Goal: Task Accomplishment & Management: Manage account settings

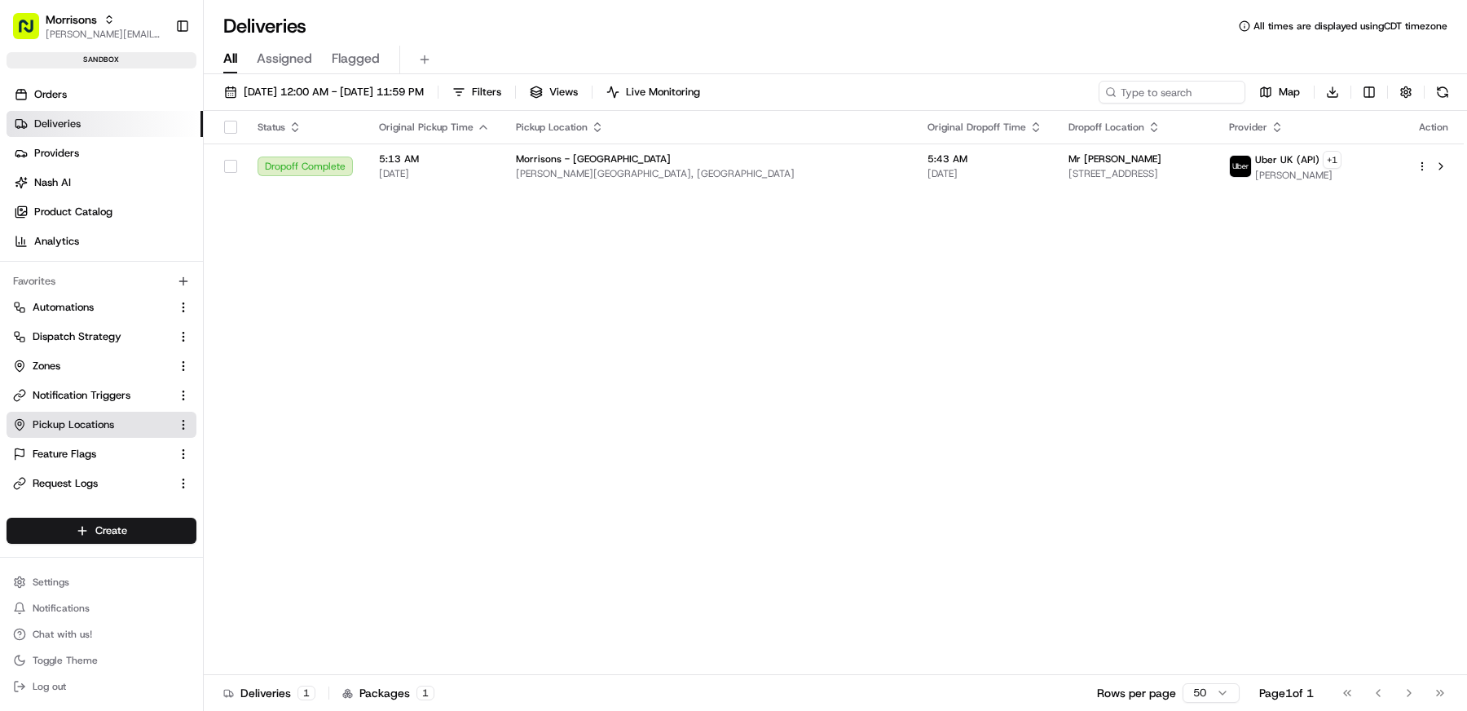
click at [92, 426] on span "Pickup Locations" at bounding box center [74, 424] width 82 height 15
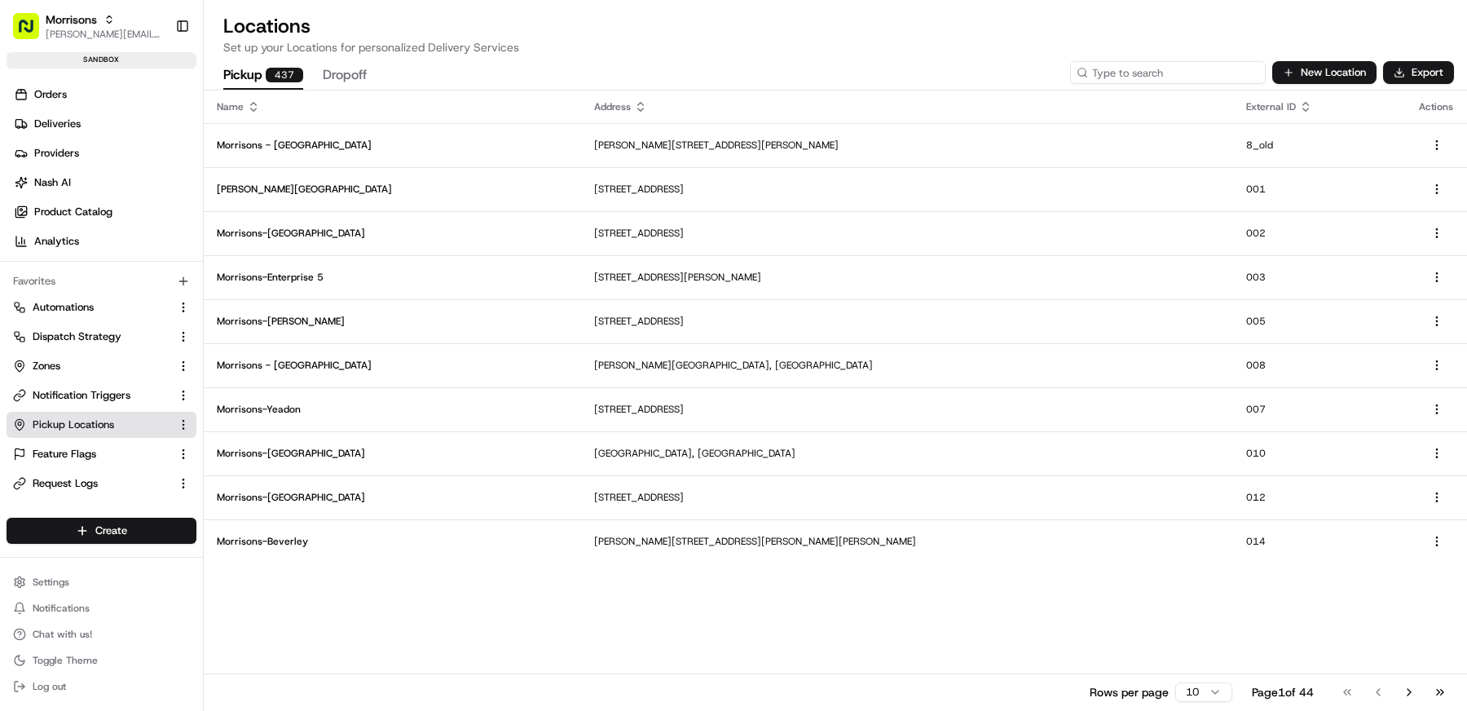
click at [1207, 72] on input at bounding box center [1168, 72] width 196 height 23
click at [61, 24] on span "Morrisons" at bounding box center [71, 19] width 51 height 16
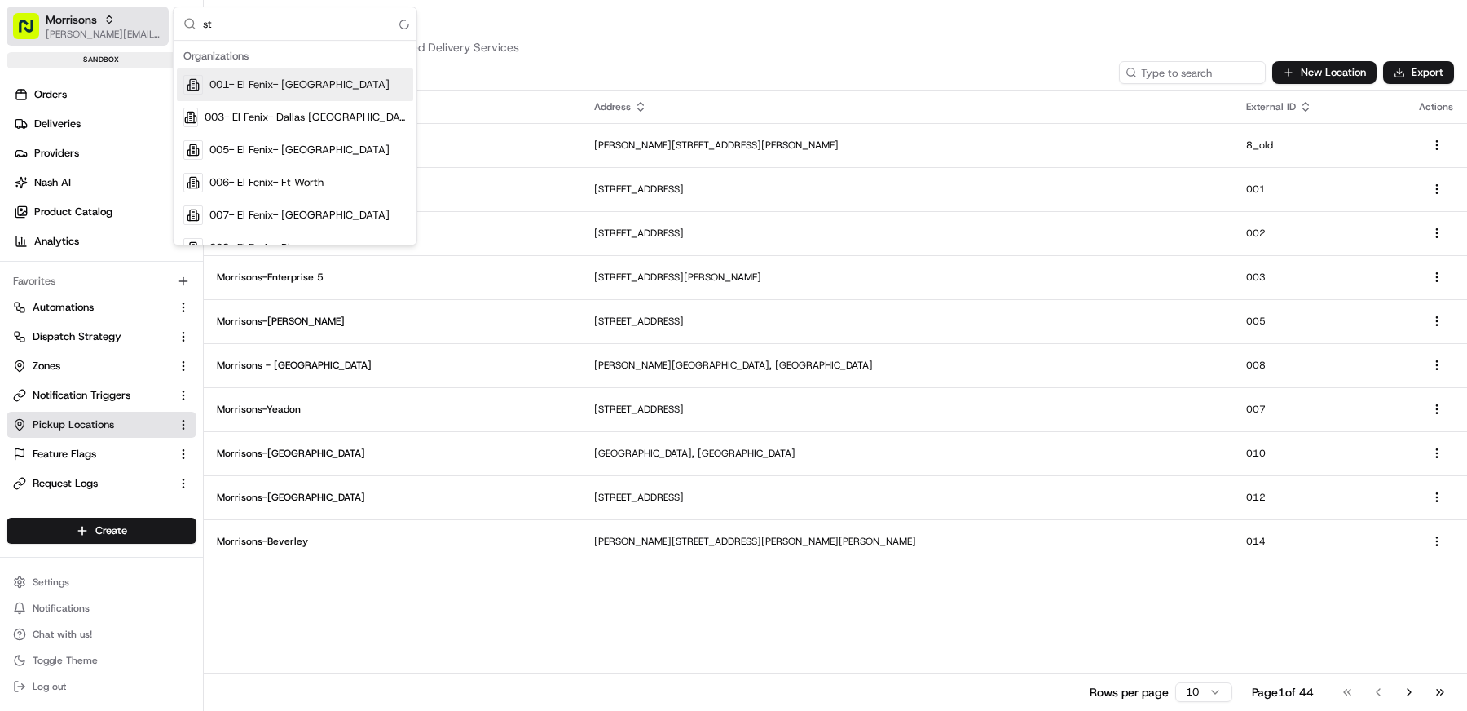
type input "s"
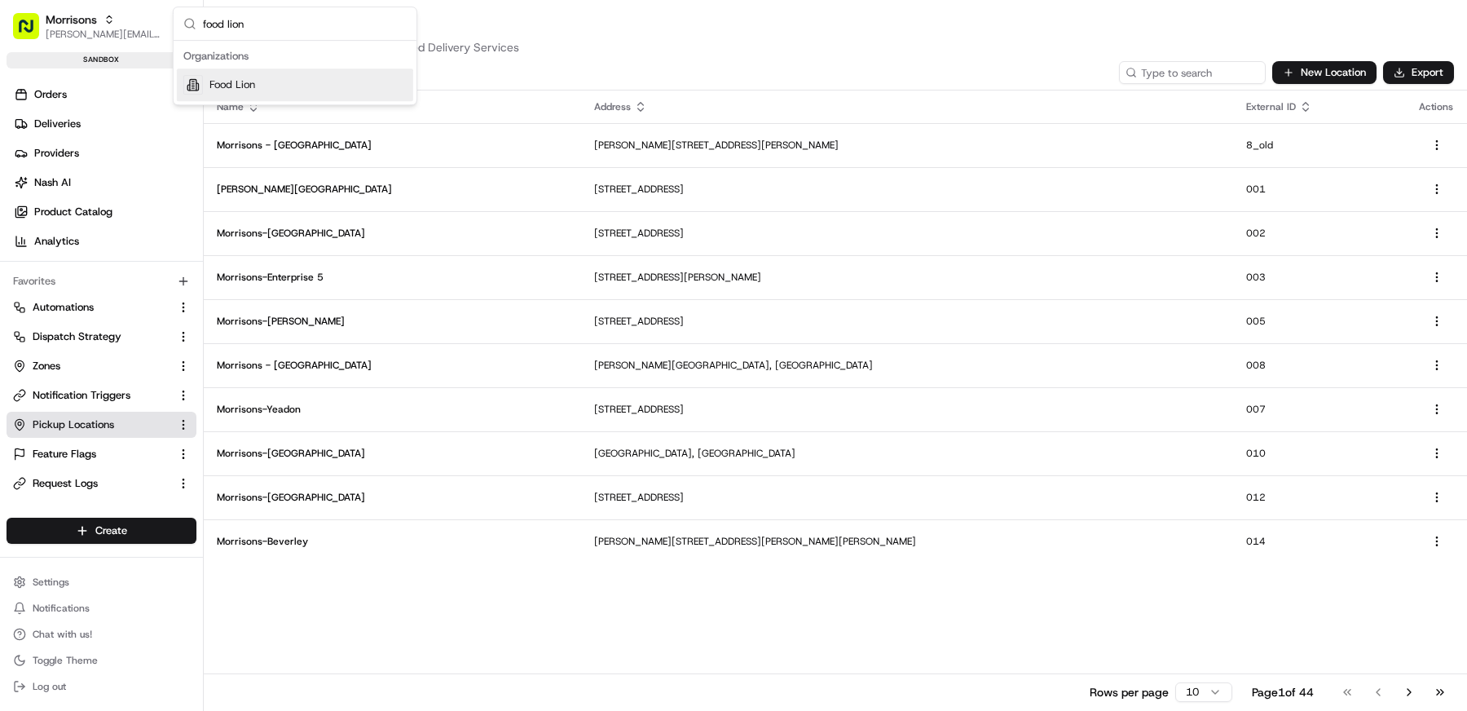
type input "food lion"
click at [218, 78] on span "Food Lion" at bounding box center [233, 84] width 46 height 15
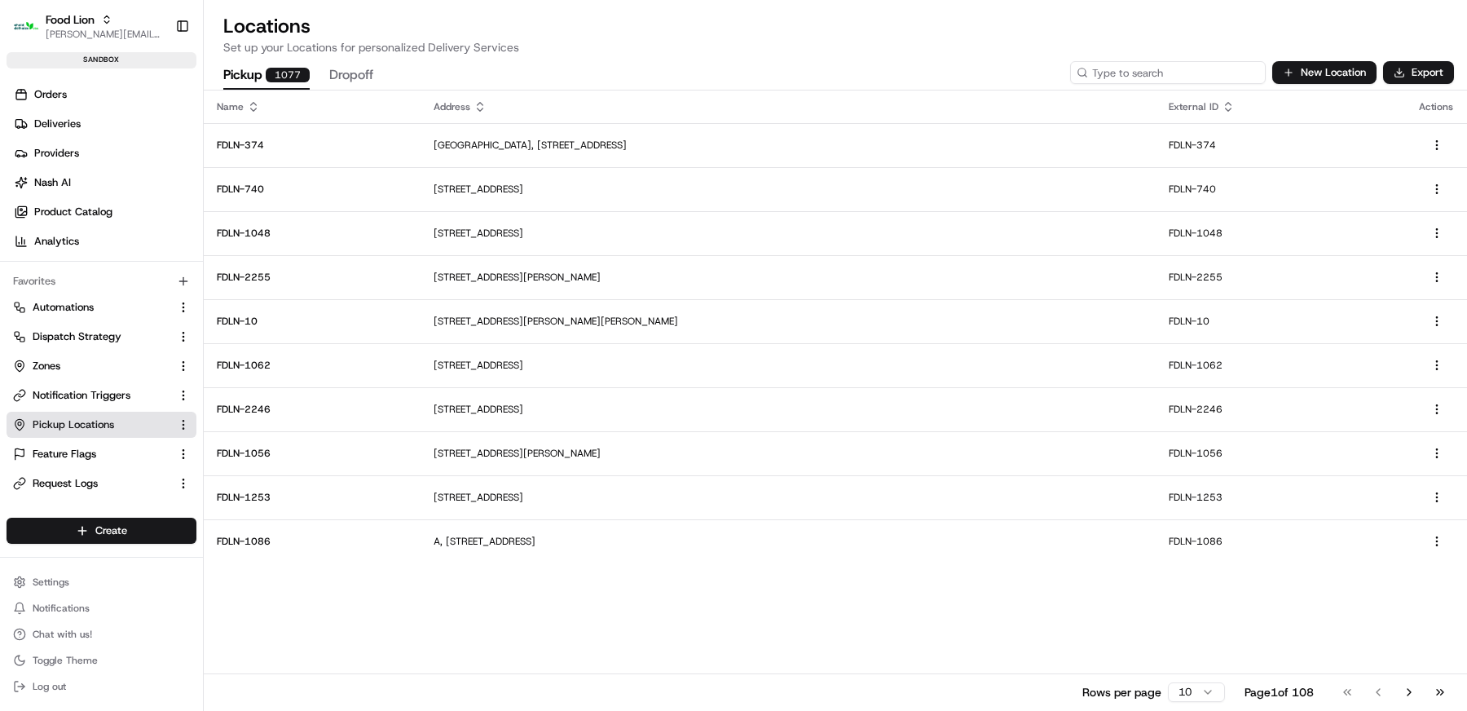
click at [1187, 71] on input at bounding box center [1168, 72] width 196 height 23
paste input "FDLN-1211"
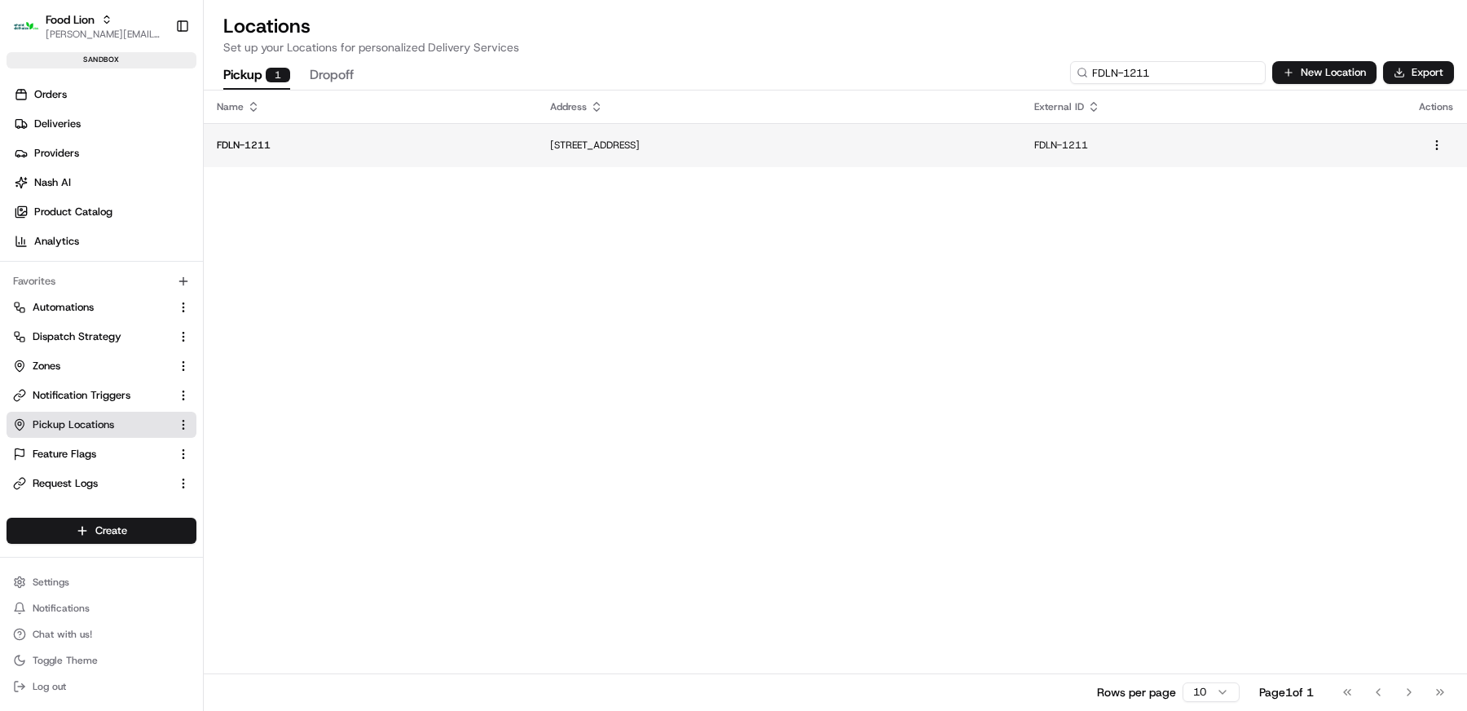
type input "FDLN-1211"
click at [774, 156] on td "[STREET_ADDRESS]" at bounding box center [778, 145] width 483 height 44
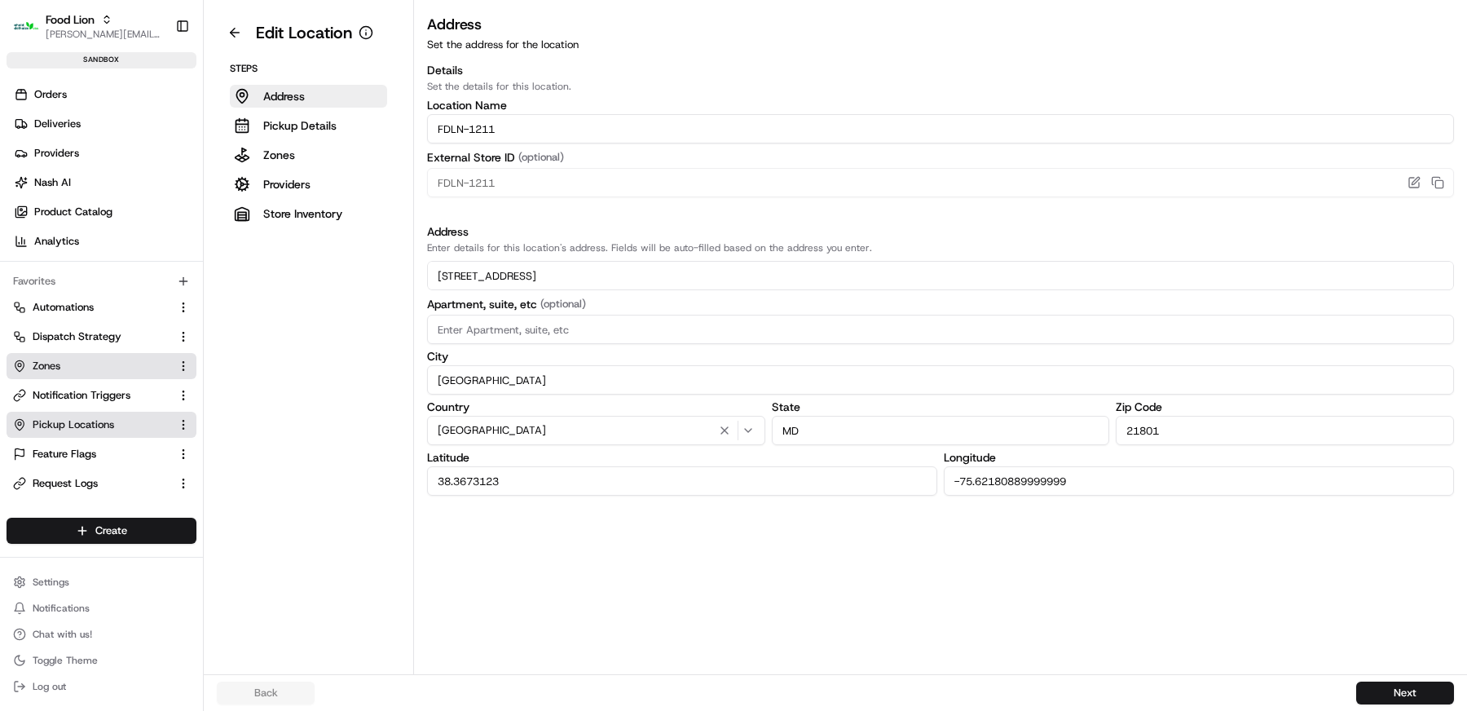
click at [94, 366] on link "Zones" at bounding box center [91, 366] width 157 height 15
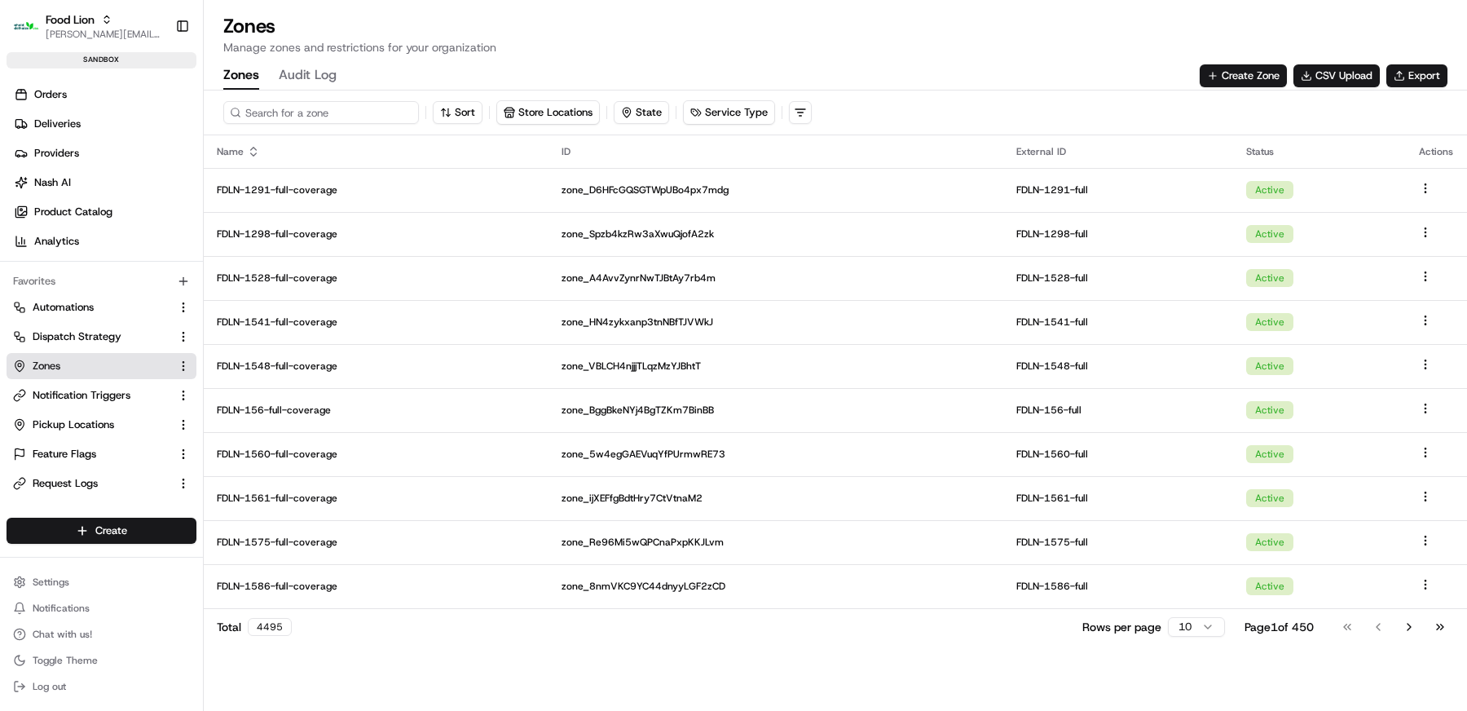
click at [316, 118] on input at bounding box center [321, 112] width 196 height 23
paste input "FDLN-1211"
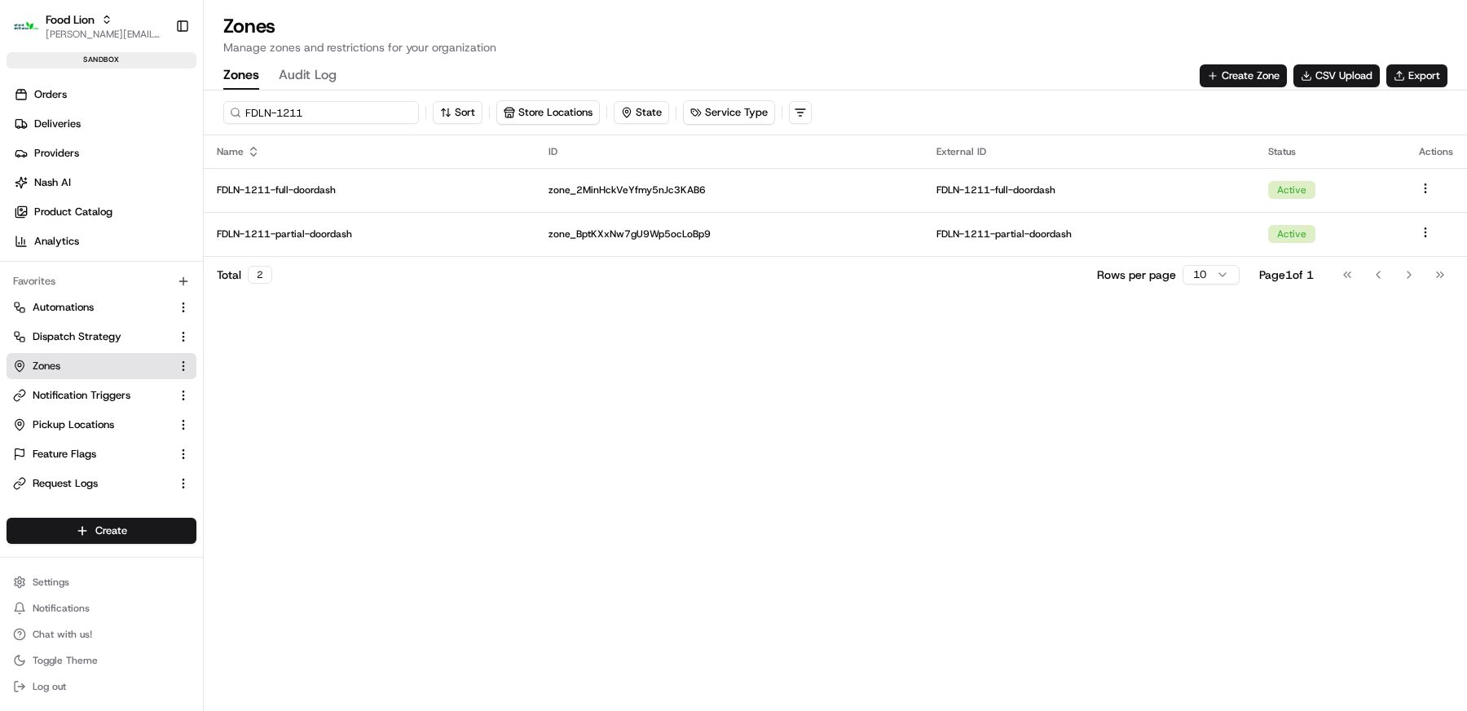
paste input "405"
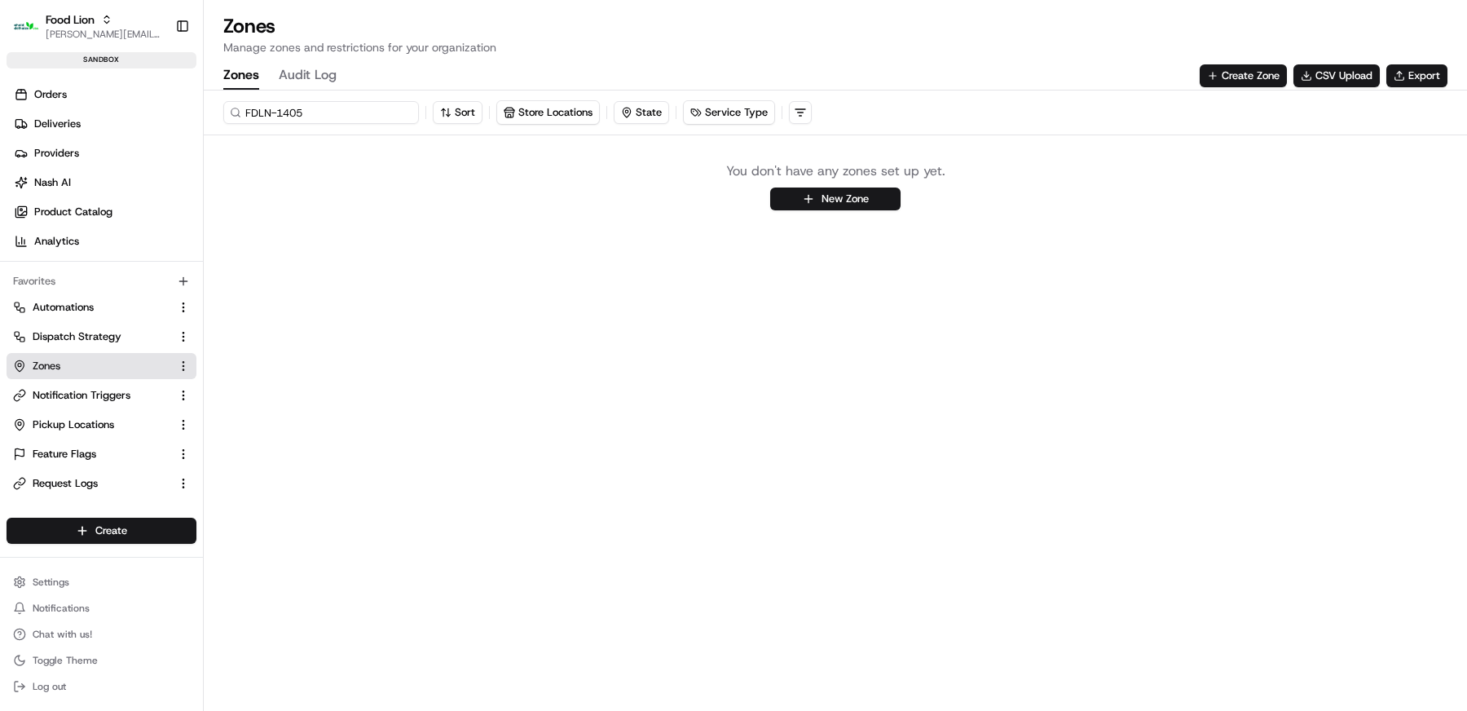
paste input "2153"
click at [327, 106] on input "FDLN-2153" at bounding box center [321, 112] width 196 height 23
paste input "2"
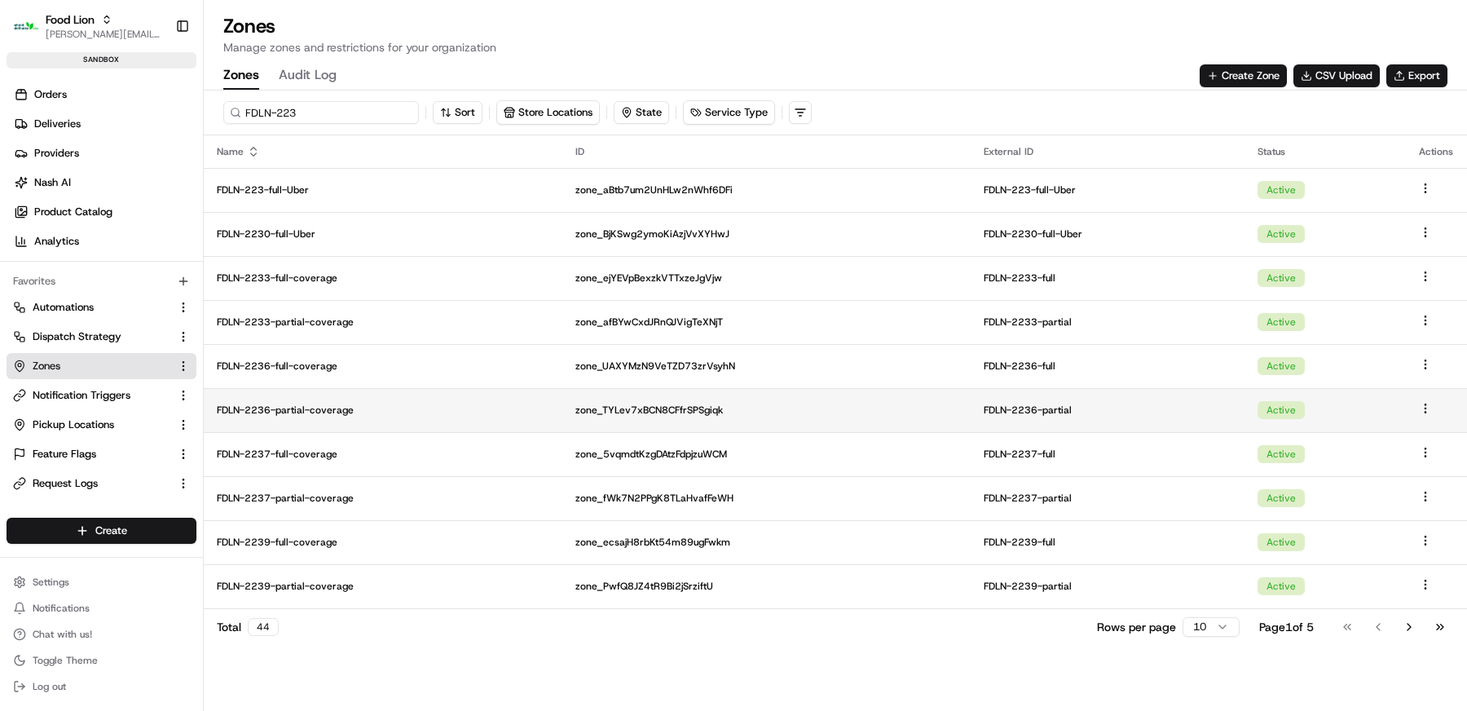
type input "FDLN-223"
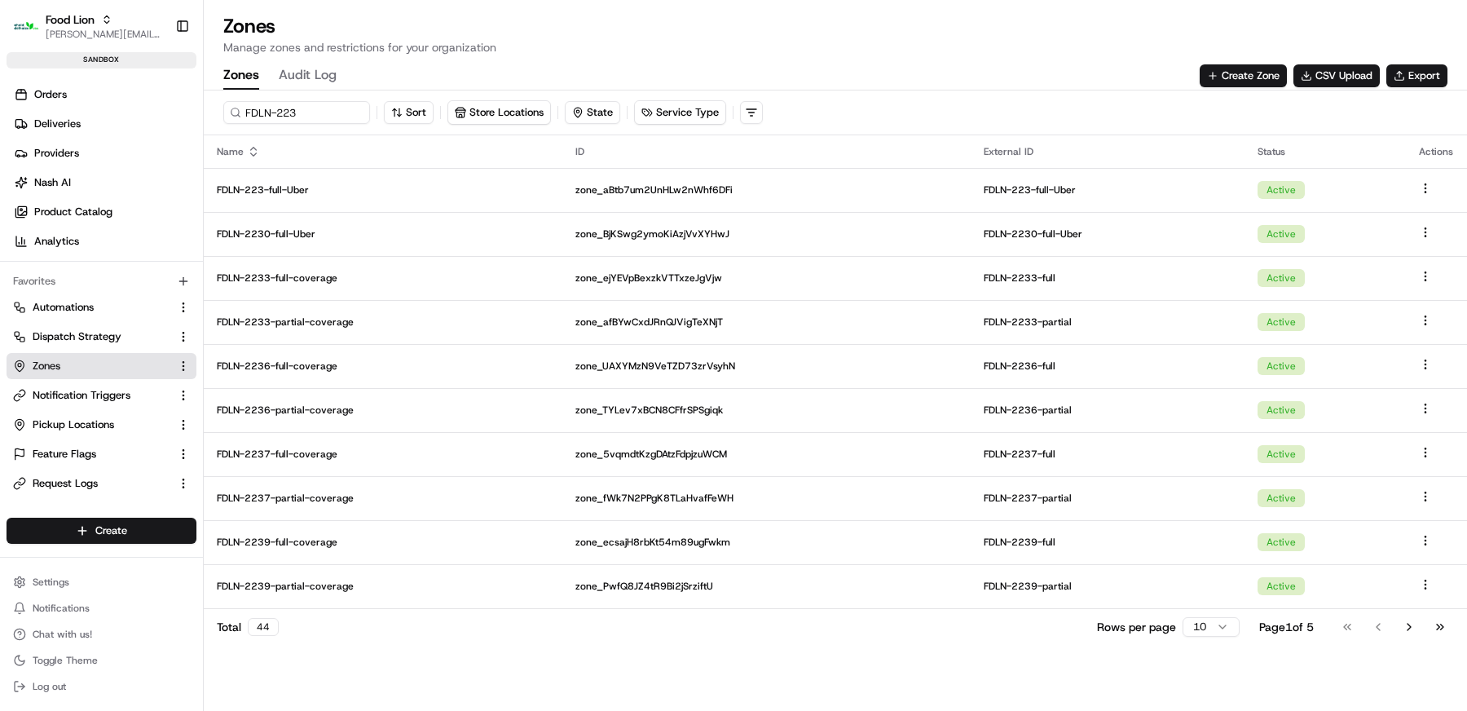
click at [967, 70] on div "Zones Audit Log Create Zone CSV Upload Export" at bounding box center [835, 76] width 1225 height 28
click at [942, 57] on div "Zones Manage zones and restrictions for your organization Zones Audit Log Creat…" at bounding box center [836, 51] width 1264 height 77
click at [1435, 77] on button "Export" at bounding box center [1417, 75] width 61 height 23
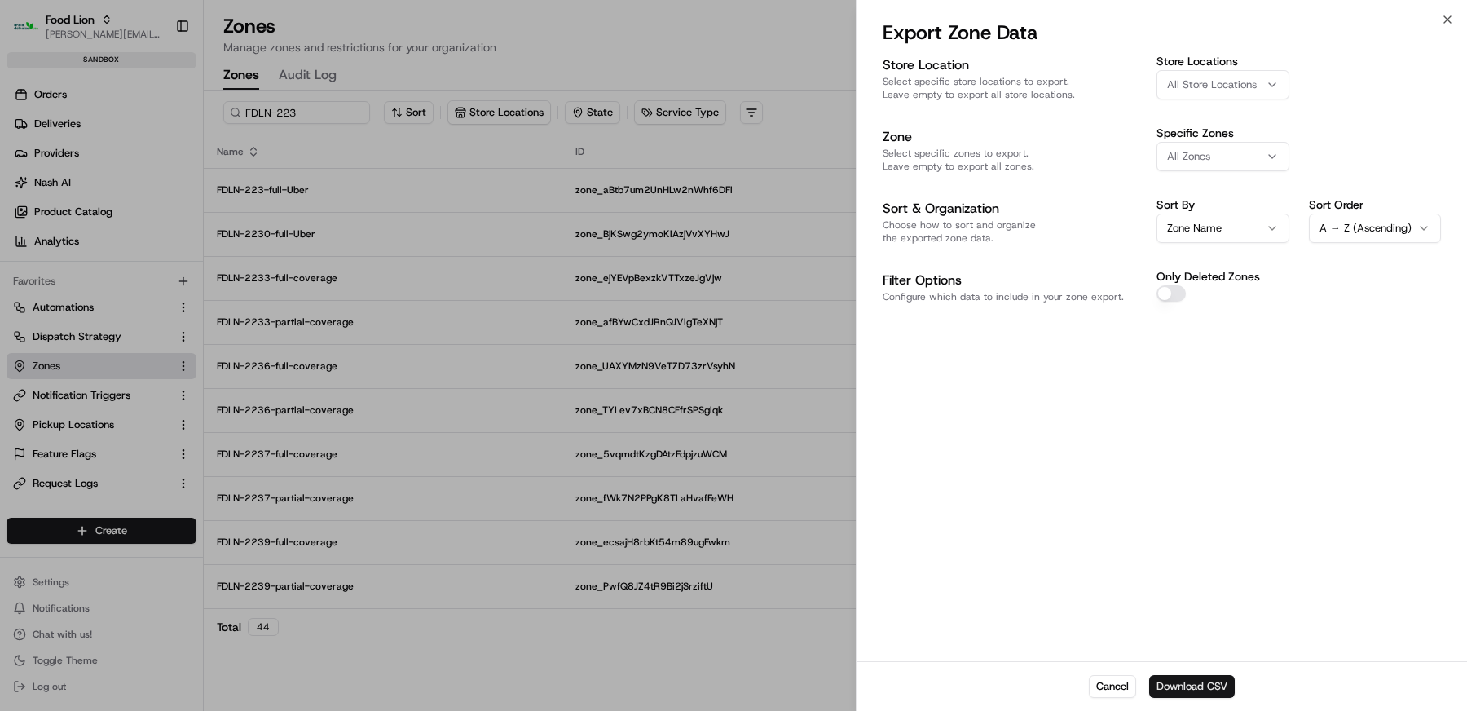
click at [1210, 683] on button "Download CSV" at bounding box center [1193, 686] width 86 height 23
